Goal: Find specific page/section: Find specific page/section

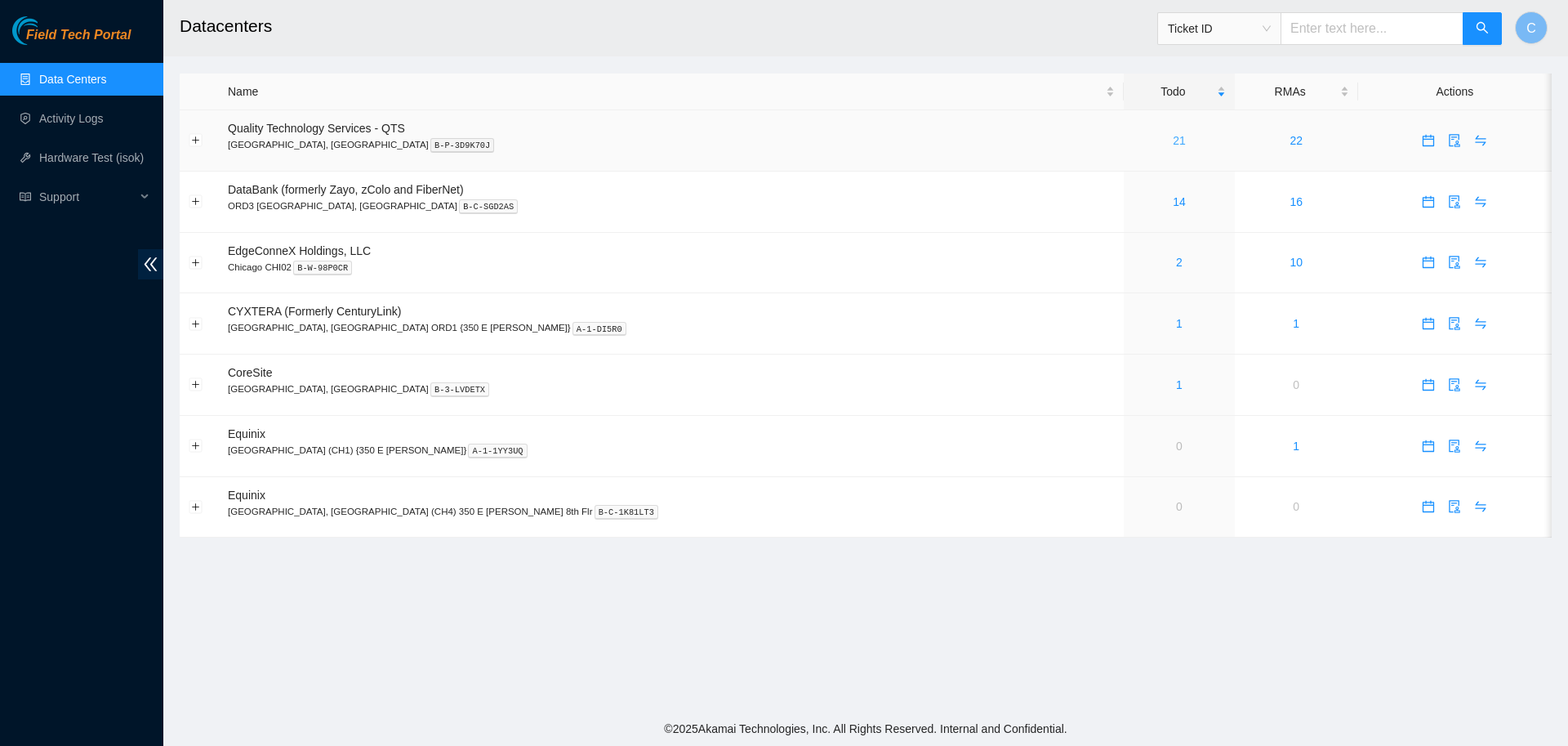
click at [1173, 141] on link "21" at bounding box center [1179, 140] width 13 height 13
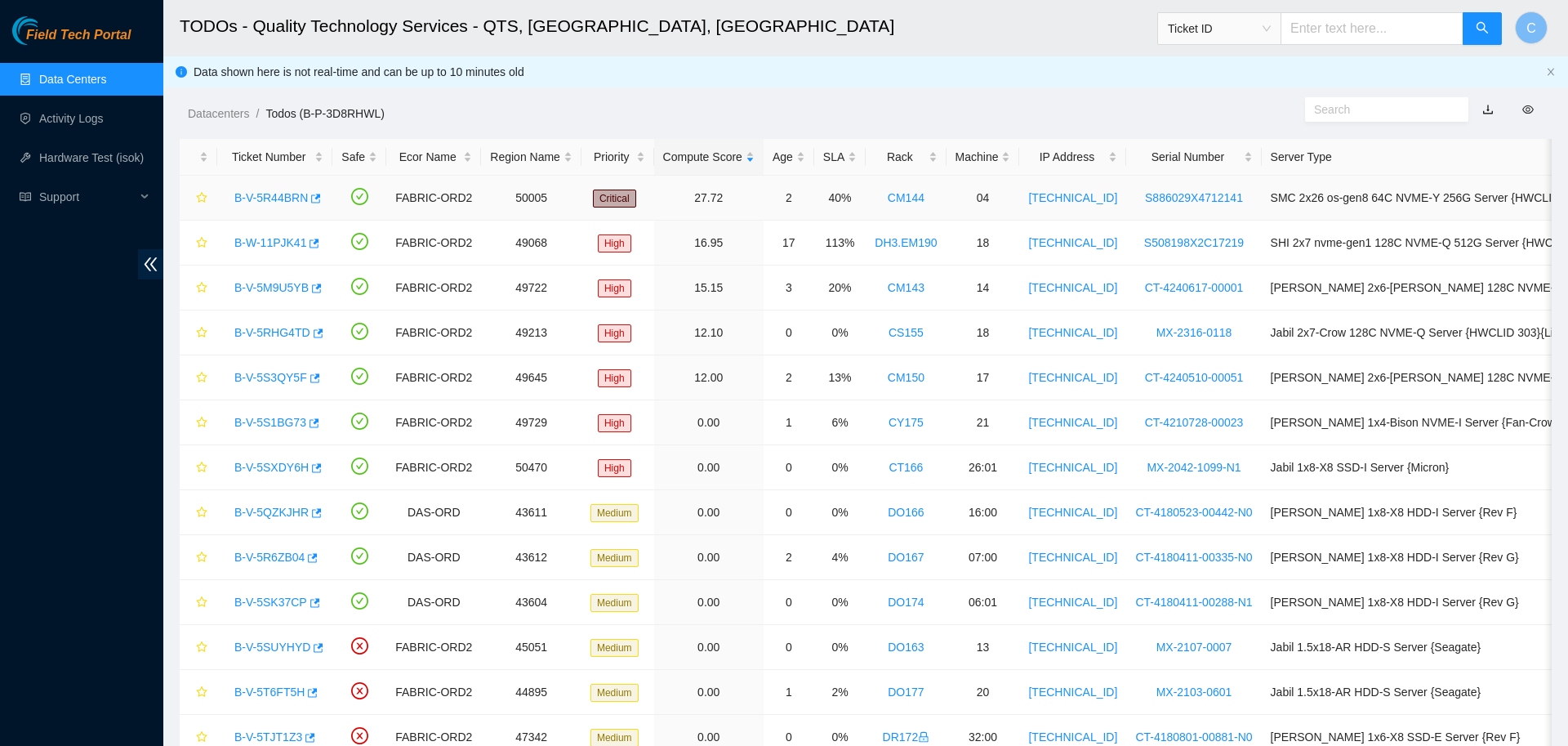
click at [276, 202] on link "B-V-5R44BRN" at bounding box center [271, 198] width 73 height 13
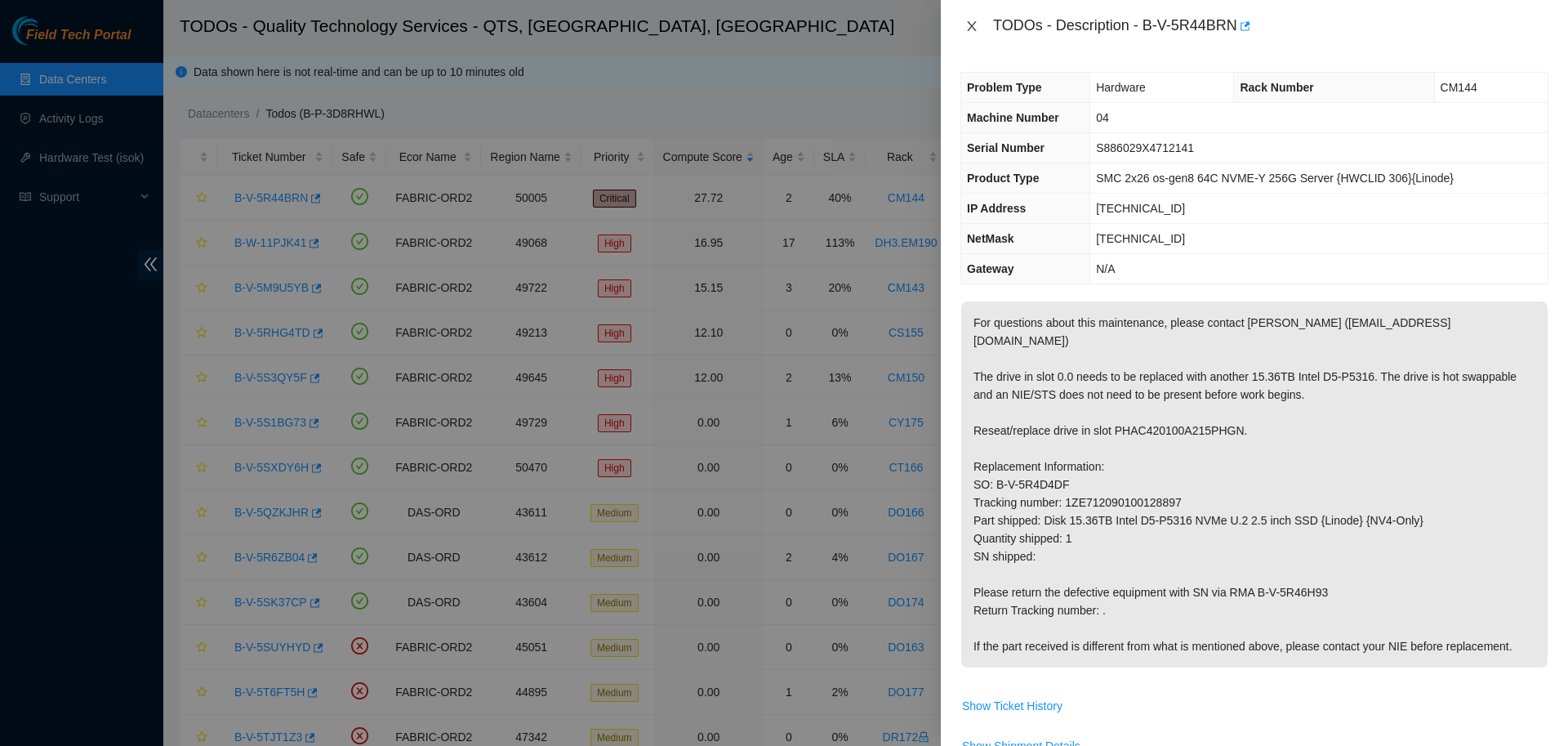
click at [973, 25] on icon "close" at bounding box center [972, 26] width 13 height 13
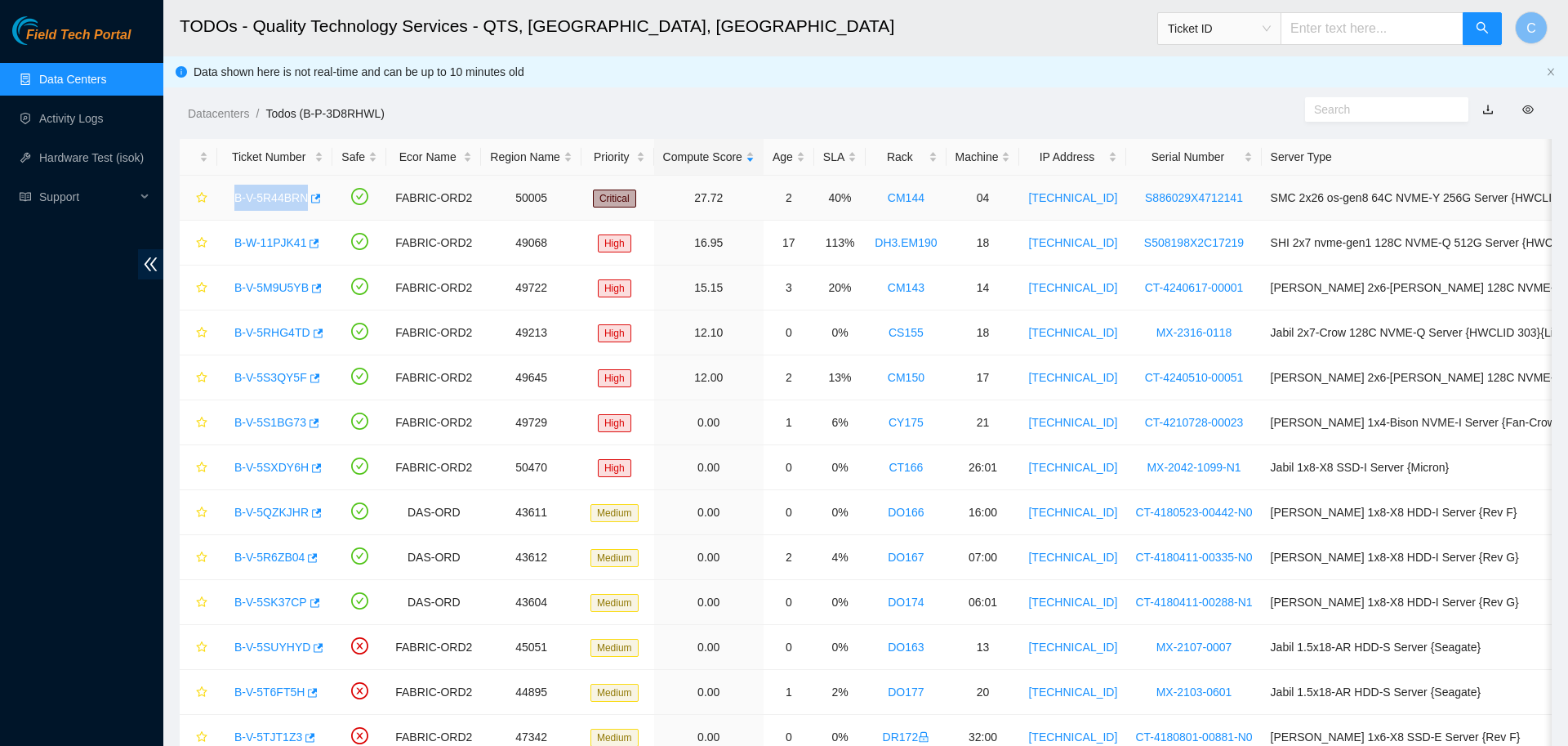
drag, startPoint x: 230, startPoint y: 198, endPoint x: 302, endPoint y: 207, distance: 72.6
click at [302, 207] on div "B-V-5R44BRN" at bounding box center [275, 198] width 97 height 26
copy link "B-V-5R44BRN"
